Goal: Find specific page/section: Find specific page/section

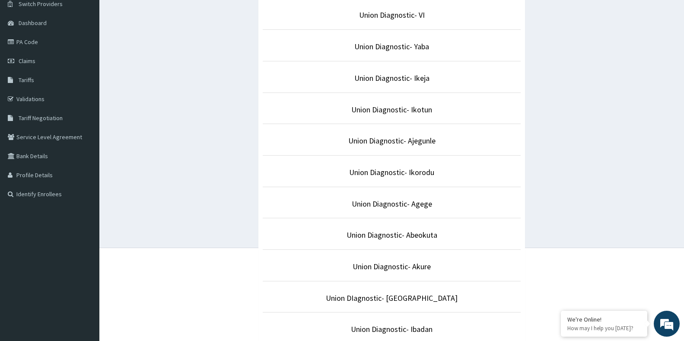
scroll to position [173, 0]
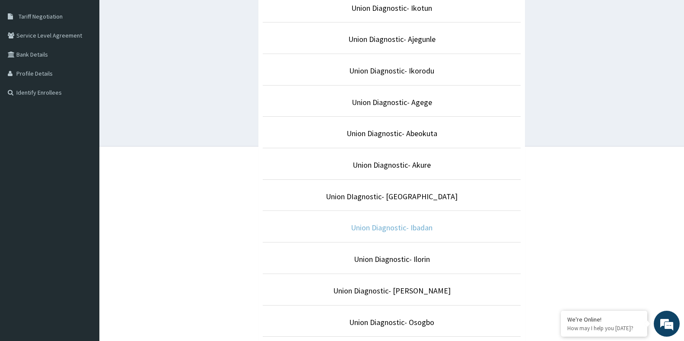
click at [382, 227] on link "Union Diagnostic- Ibadan" at bounding box center [392, 227] width 82 height 10
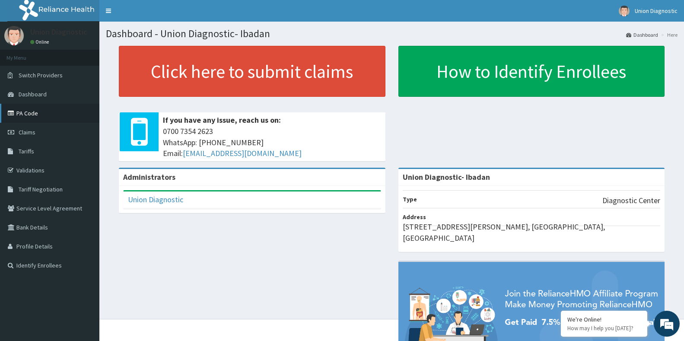
click at [28, 119] on link "PA Code" at bounding box center [49, 113] width 99 height 19
